Goal: Task Accomplishment & Management: Manage account settings

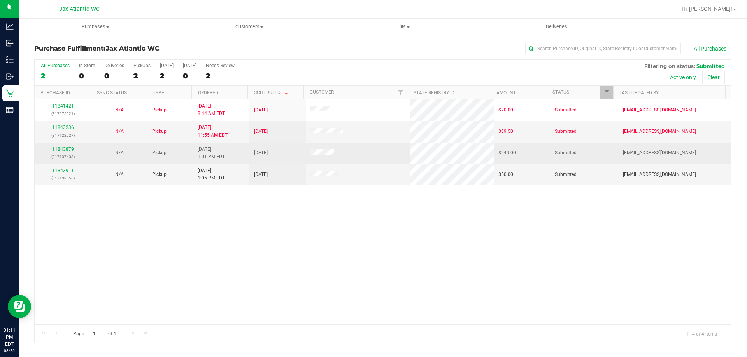
click at [65, 153] on p "(317137433)" at bounding box center [62, 156] width 47 height 7
click at [65, 151] on link "11843879" at bounding box center [63, 149] width 22 height 5
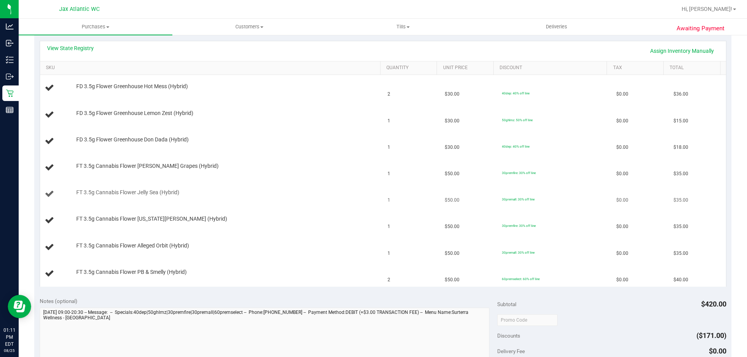
scroll to position [156, 0]
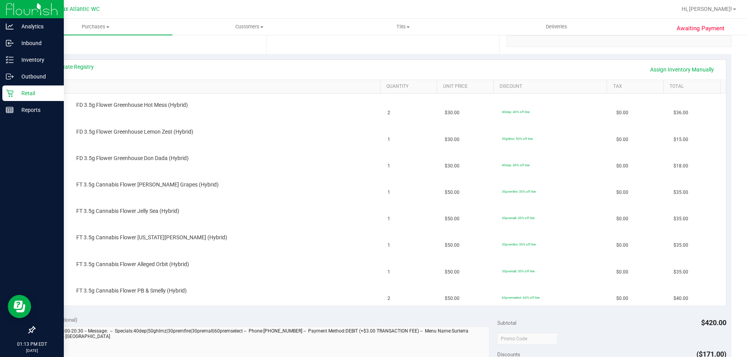
click at [17, 93] on p "Retail" at bounding box center [37, 93] width 47 height 9
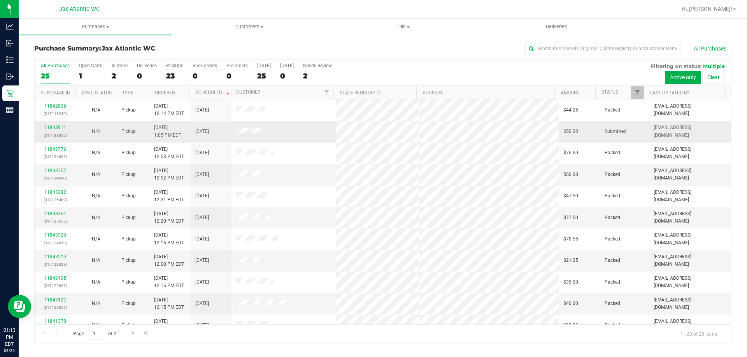
click at [52, 130] on link "11843911" at bounding box center [55, 127] width 22 height 5
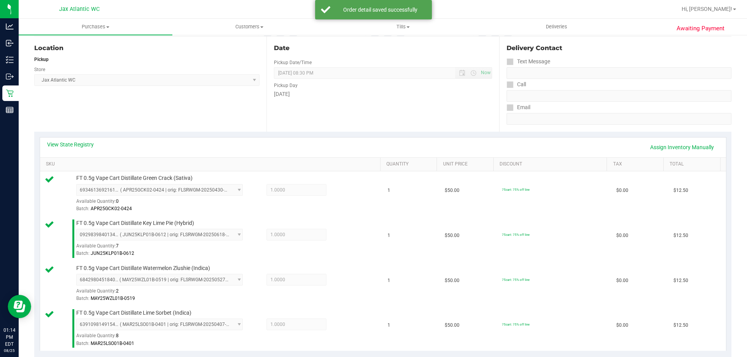
scroll to position [311, 0]
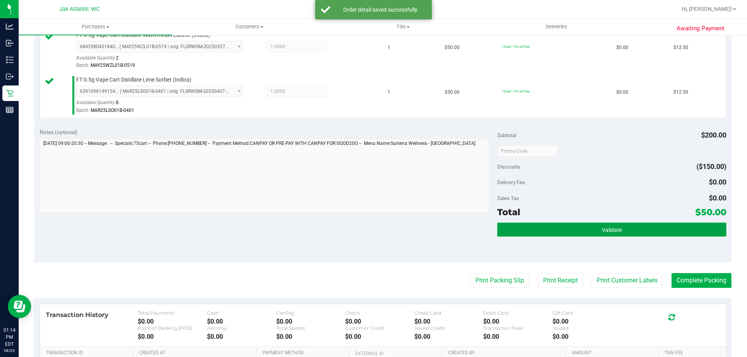
click at [602, 231] on span "Validate" at bounding box center [612, 230] width 20 height 6
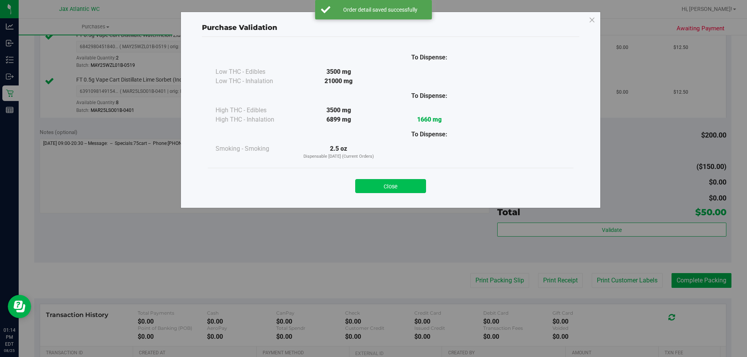
click at [395, 185] on button "Close" at bounding box center [390, 186] width 71 height 14
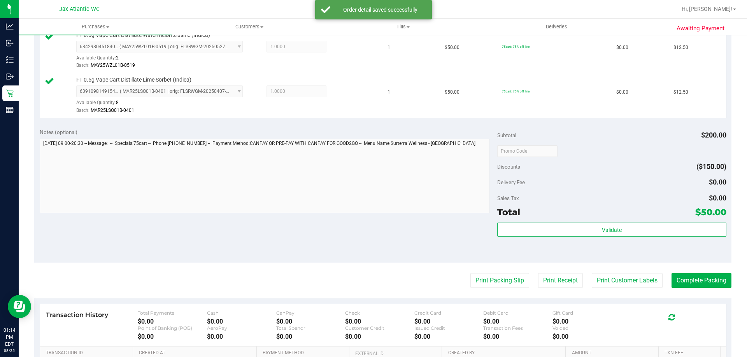
click at [476, 273] on purchase-details "Back Edit Purchase Cancel Purchase View Profile # 11843911 BioTrack ID: - Submi…" at bounding box center [382, 87] width 697 height 713
click at [483, 280] on button "Print Packing Slip" at bounding box center [499, 280] width 59 height 15
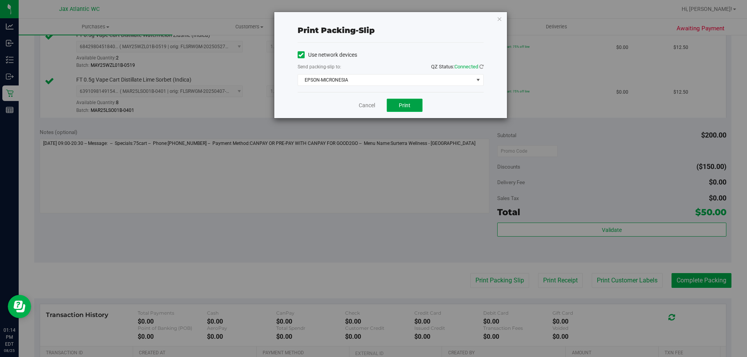
click at [411, 110] on button "Print" at bounding box center [405, 105] width 36 height 13
click at [370, 107] on link "Cancel" at bounding box center [367, 106] width 16 height 8
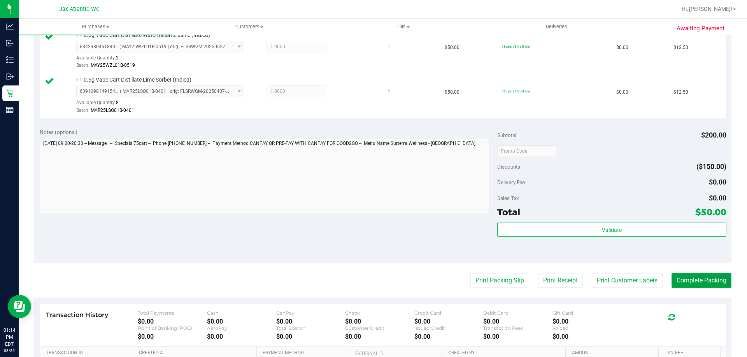
click at [686, 278] on button "Complete Packing" at bounding box center [701, 280] width 60 height 15
